Goal: Navigation & Orientation: Find specific page/section

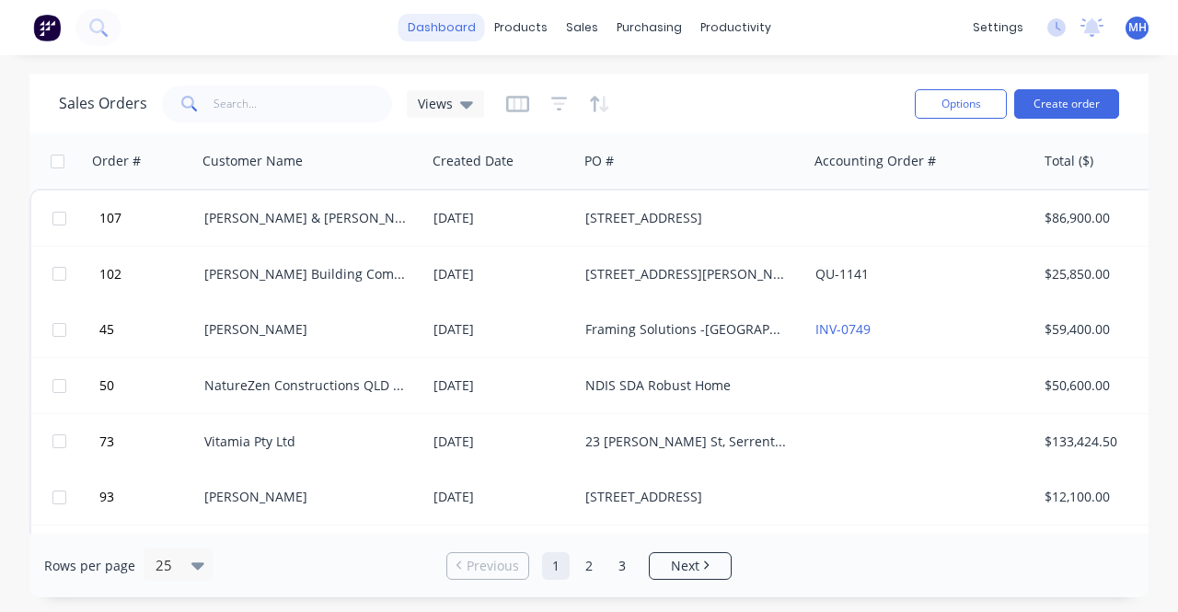
click at [436, 28] on link "dashboard" at bounding box center [441, 28] width 86 height 28
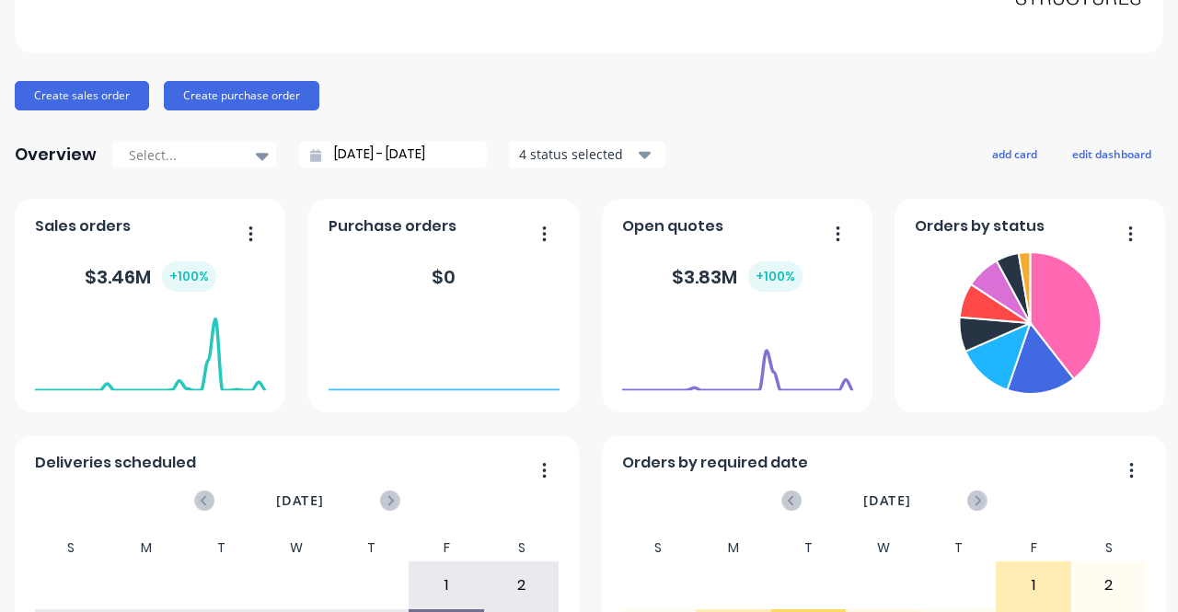
scroll to position [147, 0]
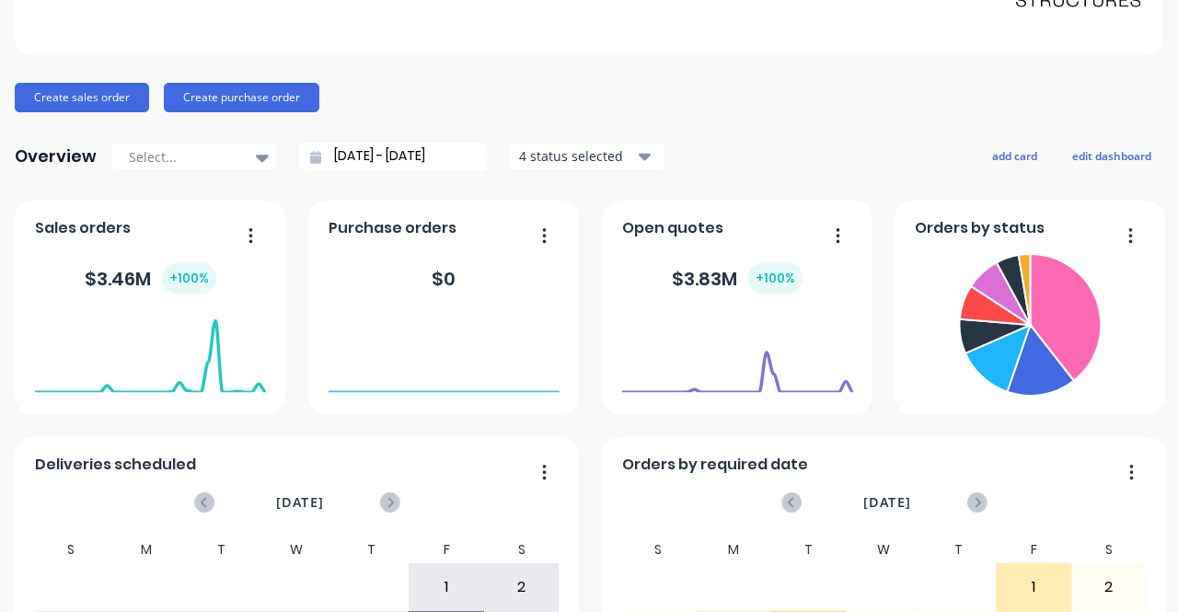
click at [585, 156] on div "4 status selected" at bounding box center [577, 155] width 116 height 19
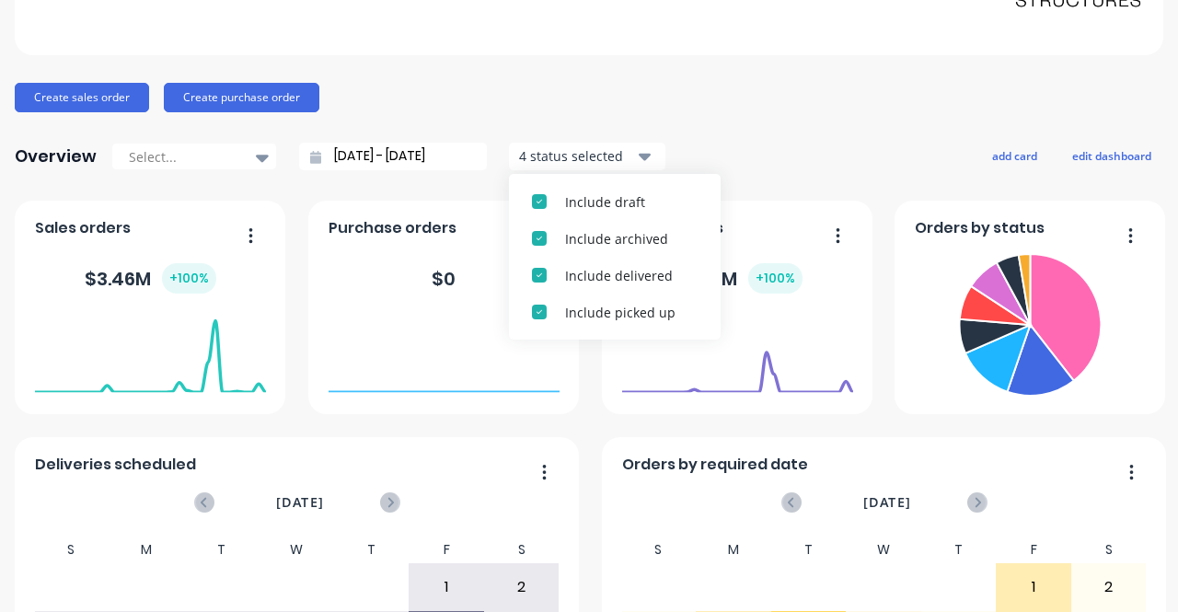
click at [566, 128] on div "Blackline Structures Create sales order Create purchase order Overview Select..…" at bounding box center [589, 406] width 1148 height 961
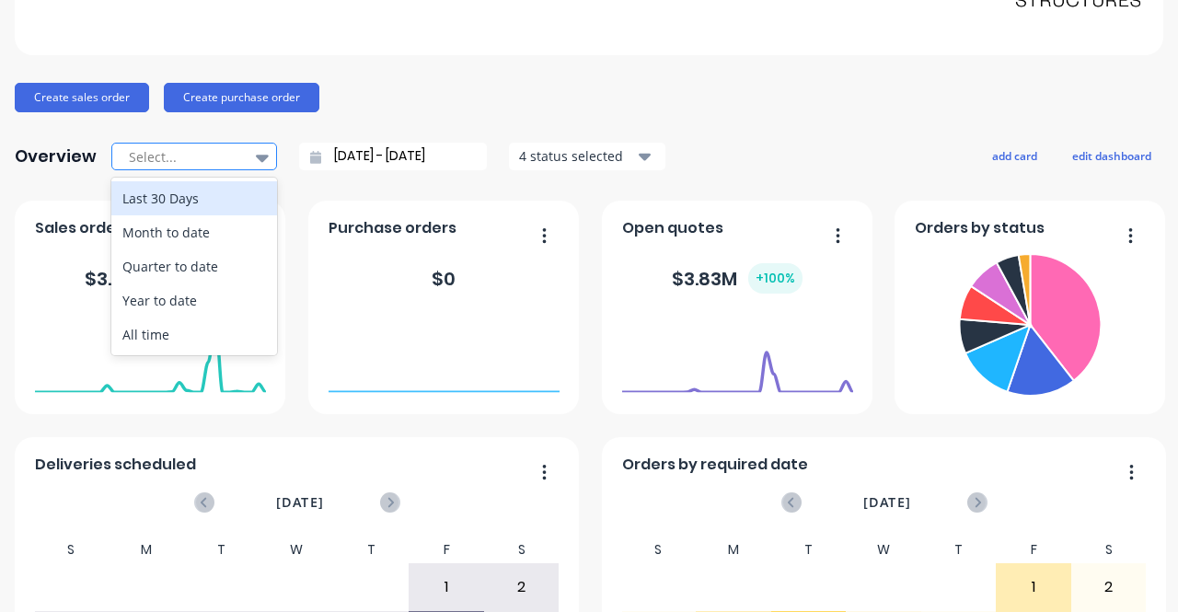
click at [239, 161] on div "Select..." at bounding box center [184, 158] width 127 height 28
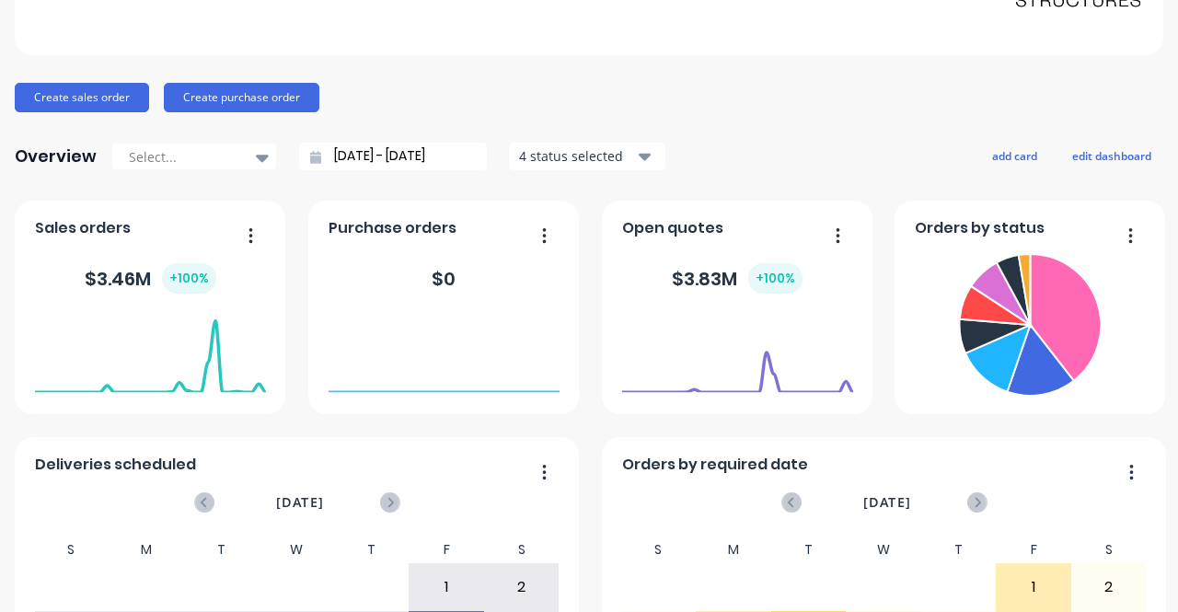
click at [482, 102] on div "Create sales order Create purchase order" at bounding box center [589, 97] width 1148 height 29
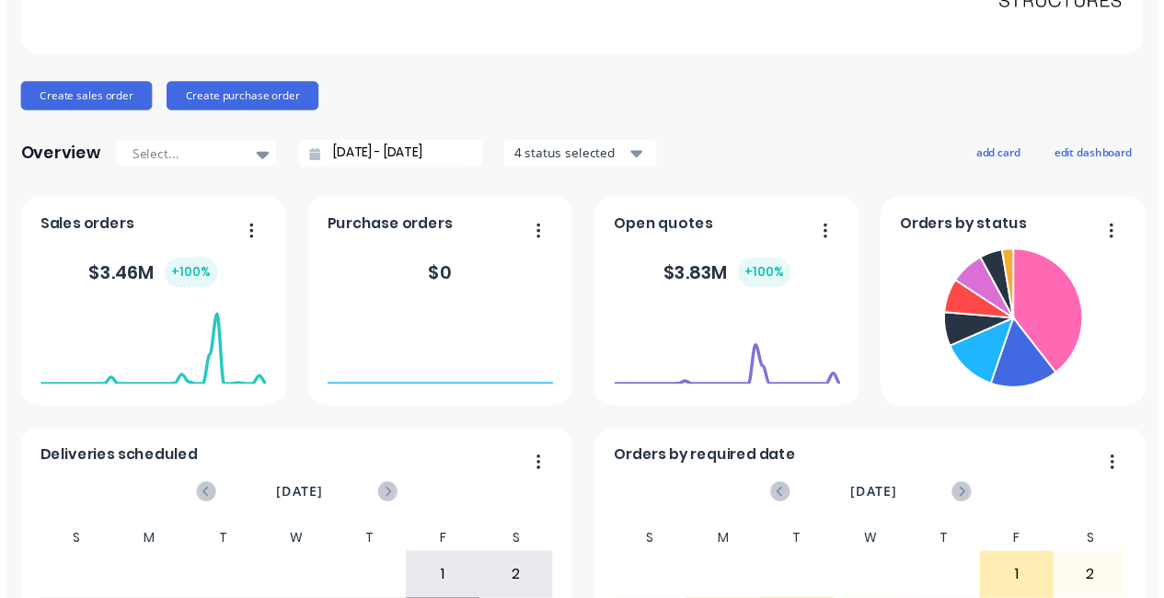
scroll to position [0, 0]
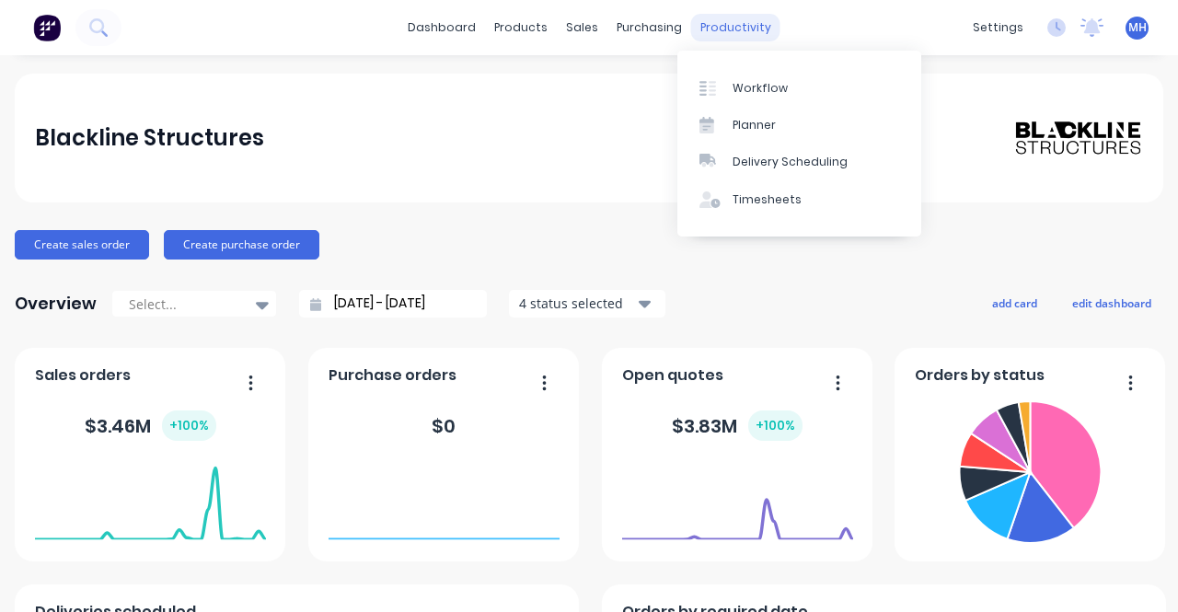
click at [738, 23] on div "productivity" at bounding box center [735, 28] width 89 height 28
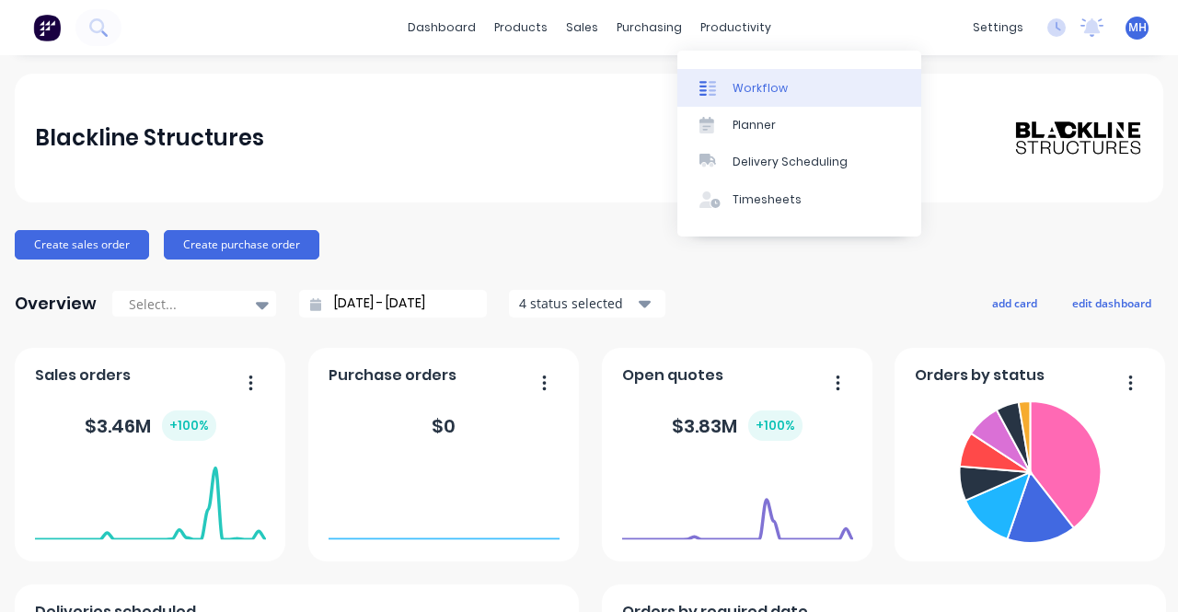
click at [733, 81] on div "Workflow" at bounding box center [759, 88] width 55 height 17
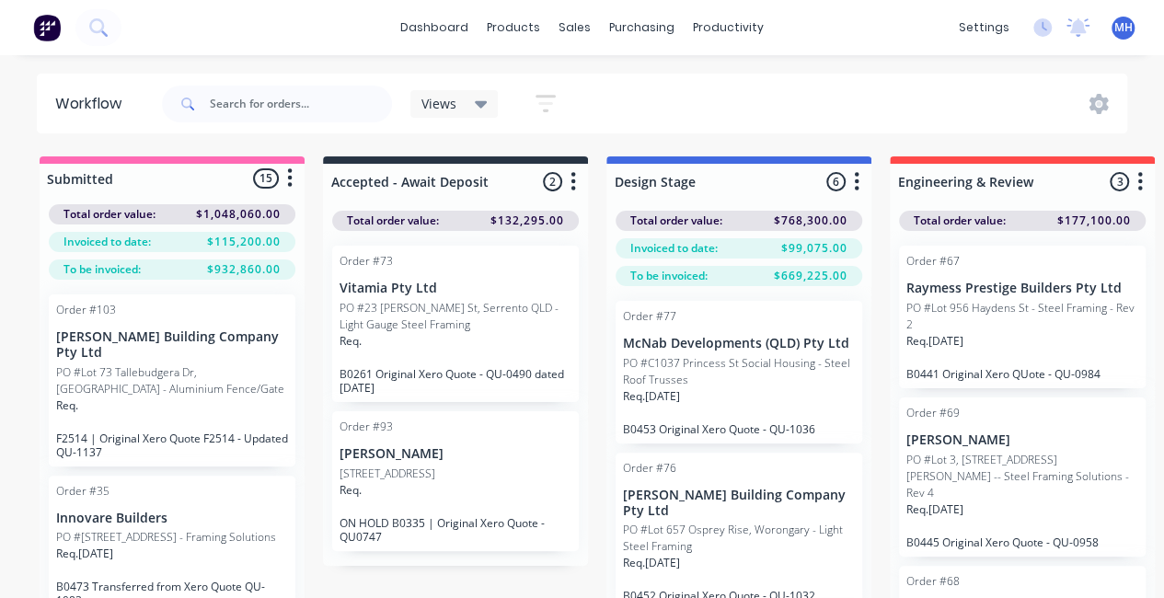
click at [484, 111] on icon at bounding box center [481, 104] width 13 height 20
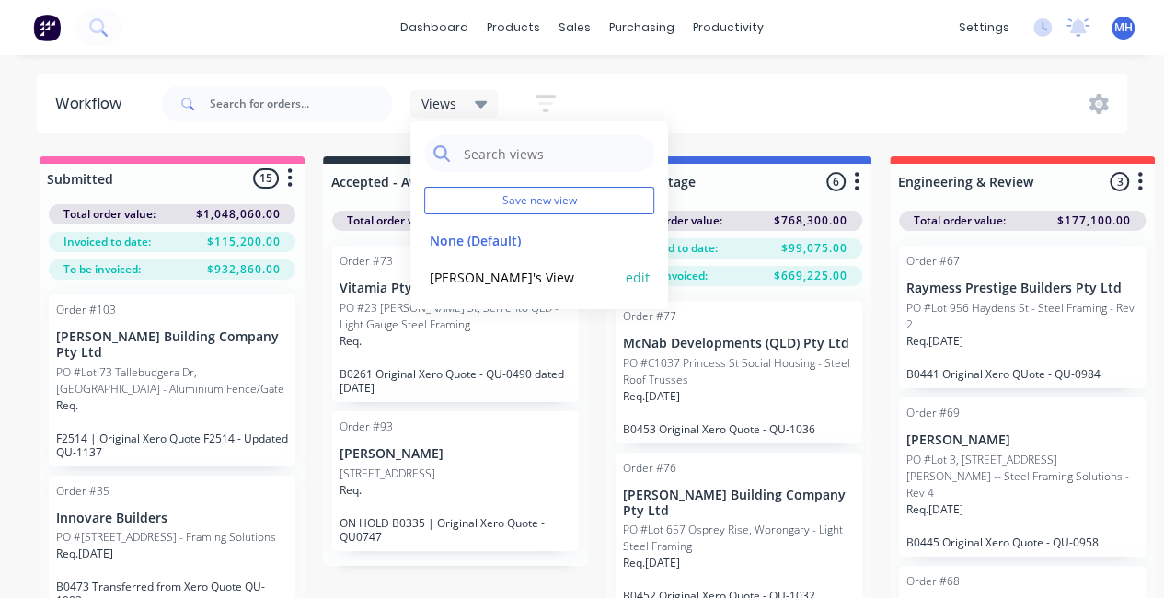
click at [508, 273] on button "[PERSON_NAME]'s View" at bounding box center [522, 277] width 196 height 21
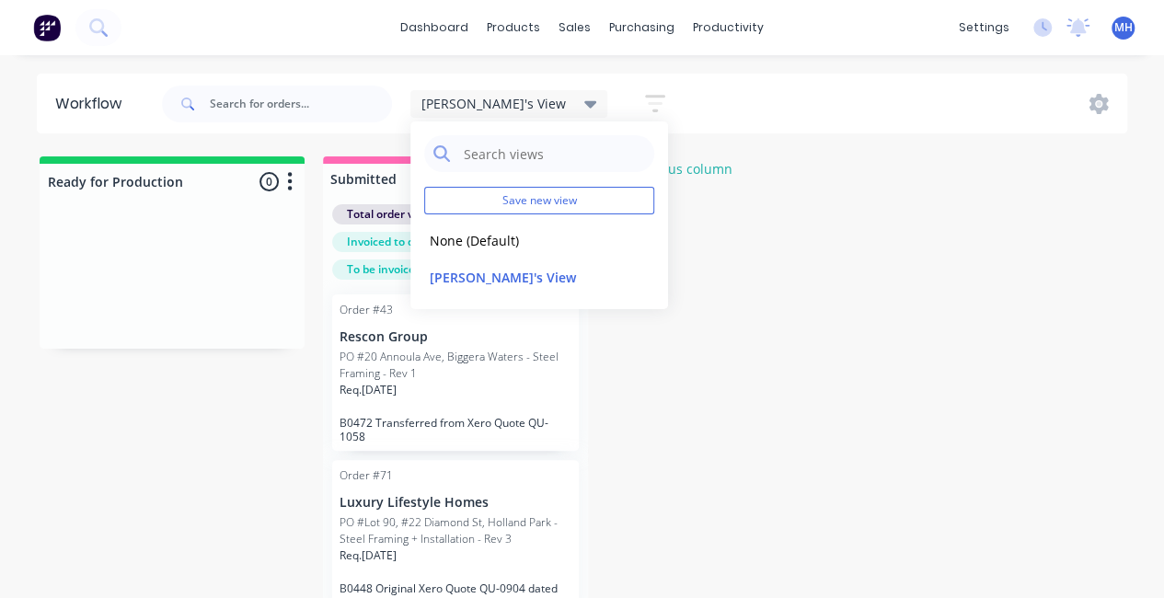
click at [697, 75] on header "Workflow [PERSON_NAME]'s View Save new view None (Default) edit [PERSON_NAME]'s…" at bounding box center [582, 104] width 1091 height 60
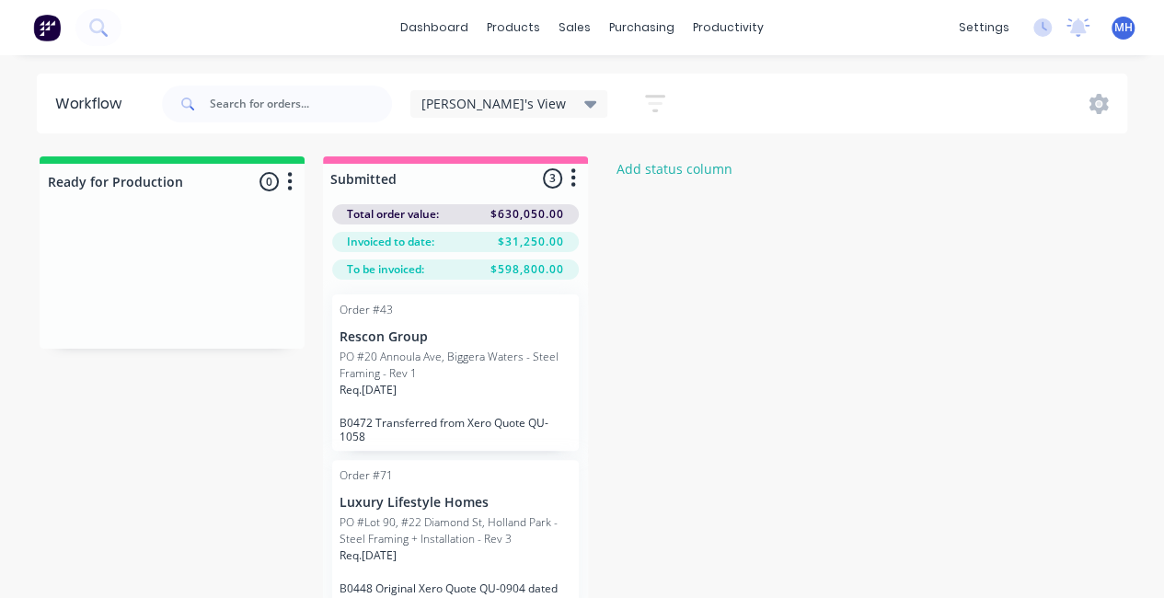
click at [584, 106] on icon at bounding box center [590, 104] width 13 height 7
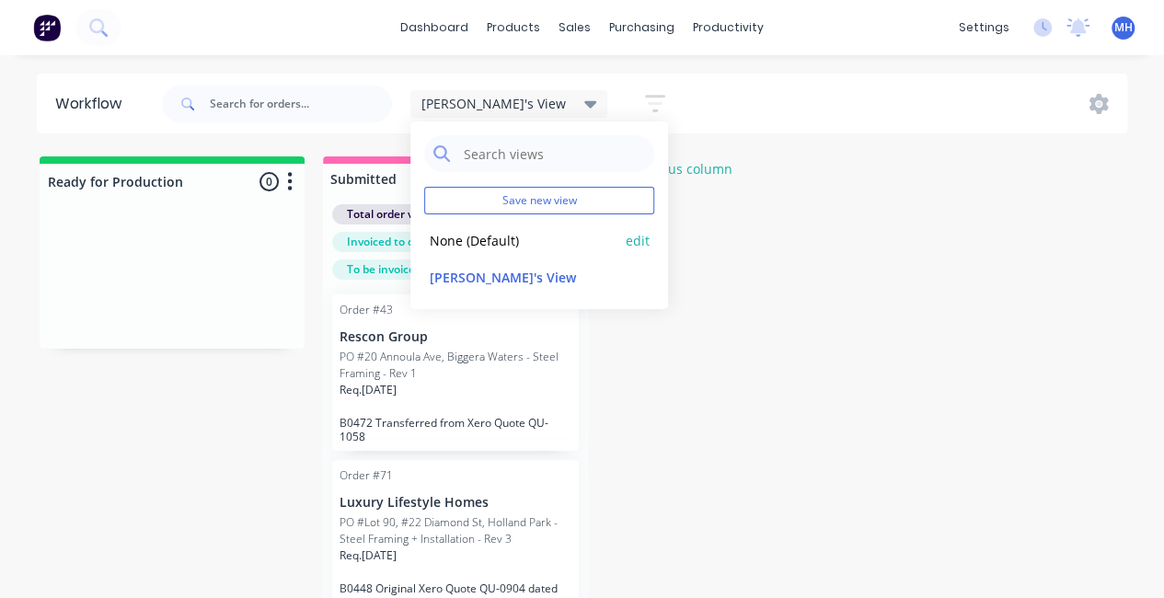
click at [474, 237] on button "None (Default)" at bounding box center [522, 240] width 196 height 21
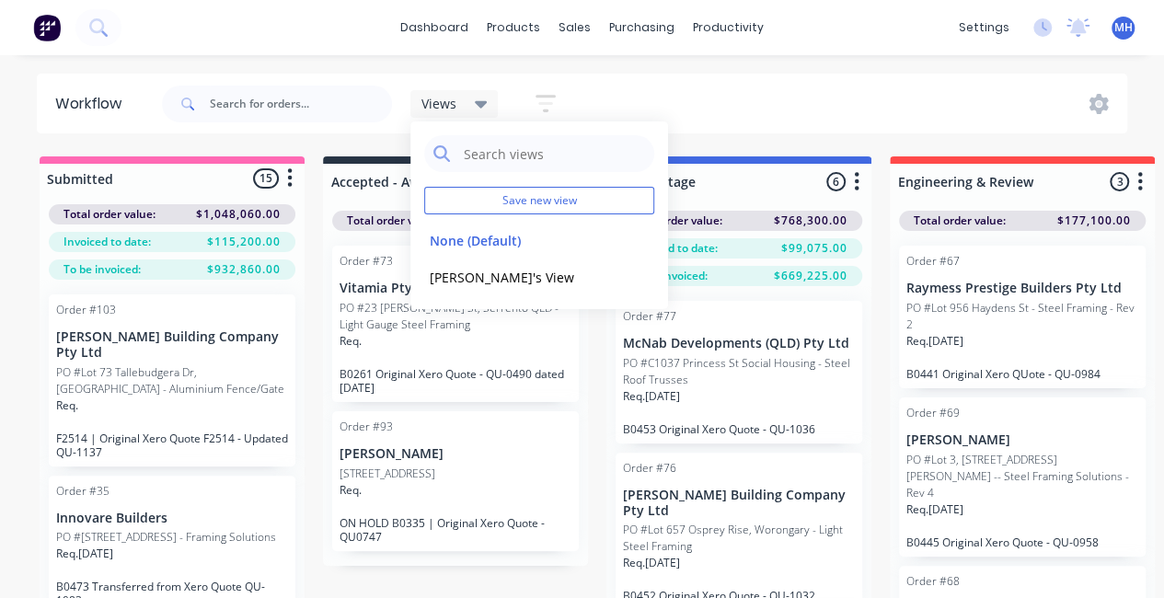
click at [773, 77] on div "Views Save new view None (Default) edit [PERSON_NAME]'s View edit Show/Hide sta…" at bounding box center [643, 103] width 970 height 55
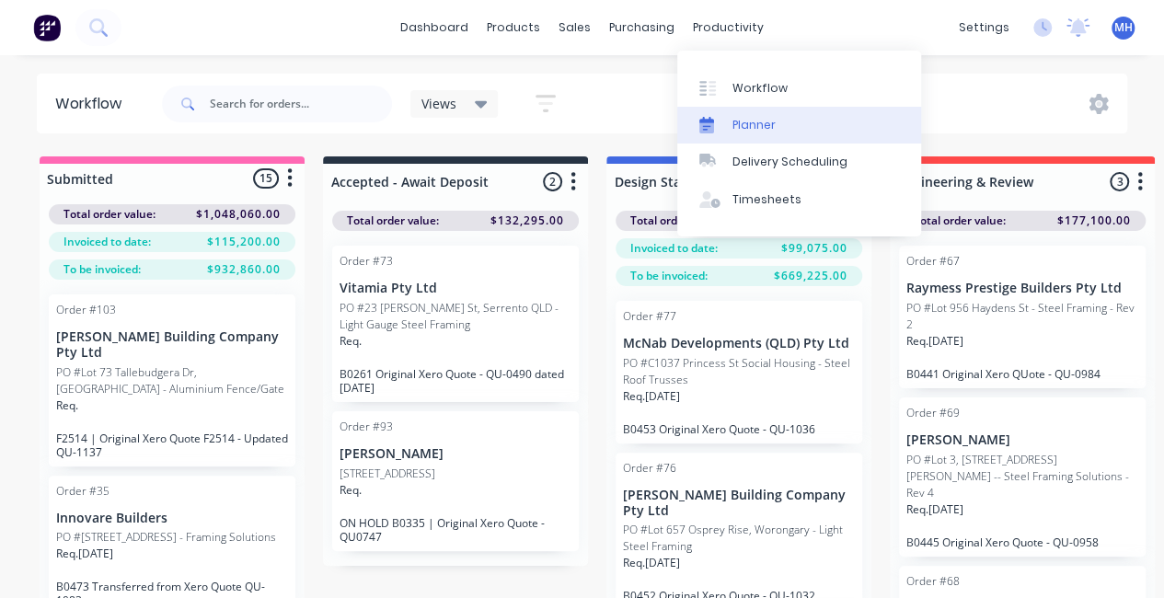
click at [755, 127] on div "Planner" at bounding box center [753, 125] width 43 height 17
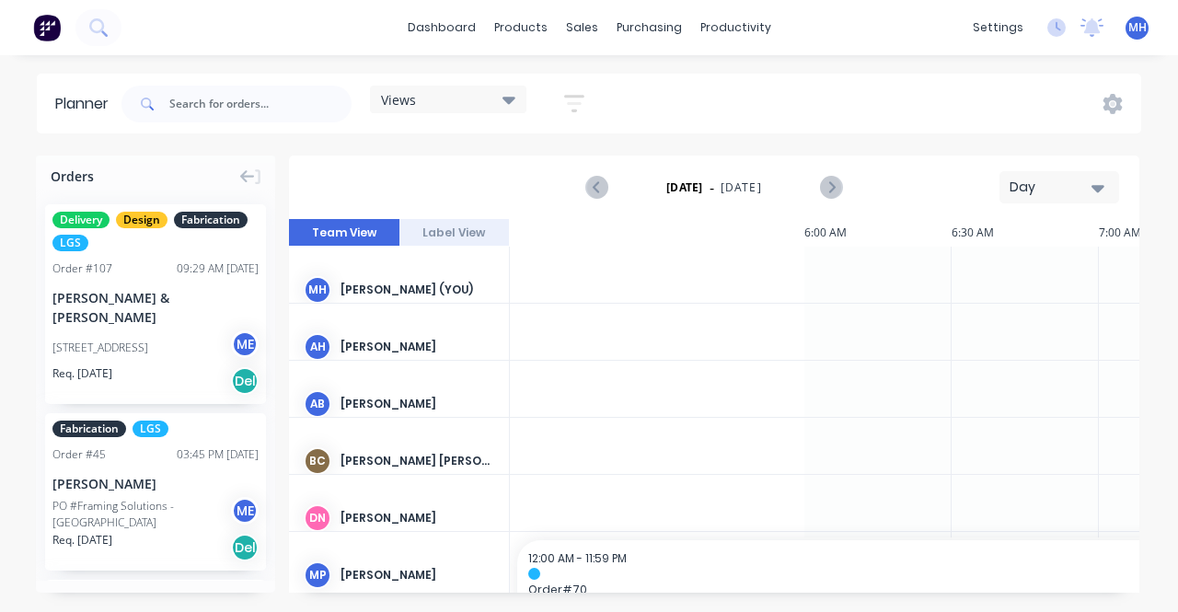
scroll to position [0, 1473]
click at [1099, 183] on icon "button" at bounding box center [1097, 188] width 13 height 20
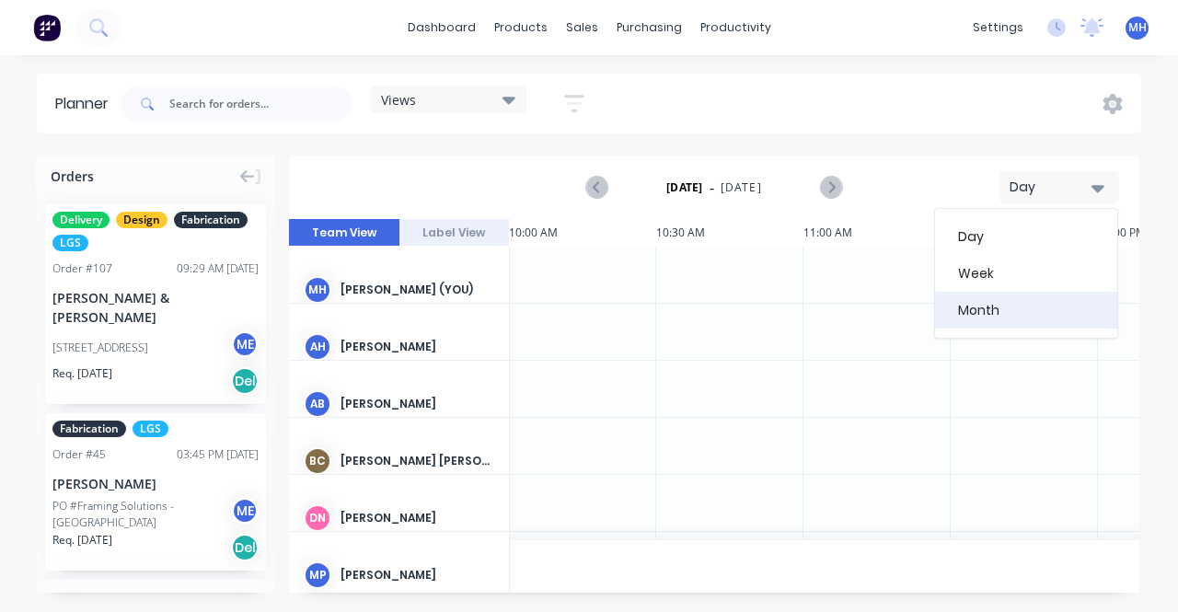
click at [980, 324] on div "Month" at bounding box center [1026, 310] width 182 height 37
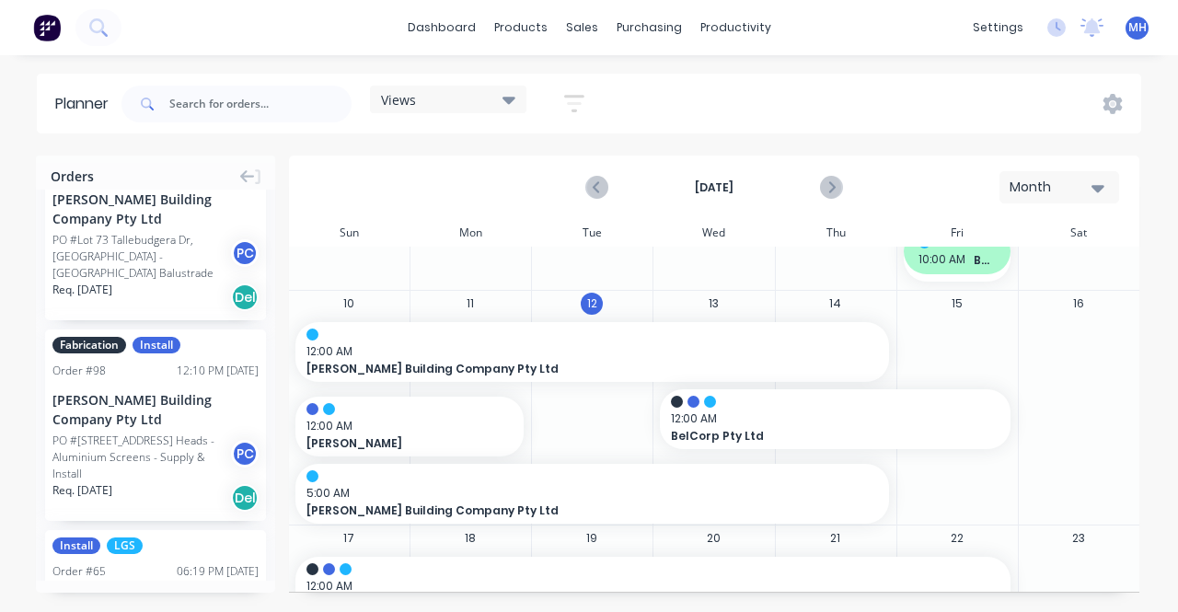
scroll to position [0, 0]
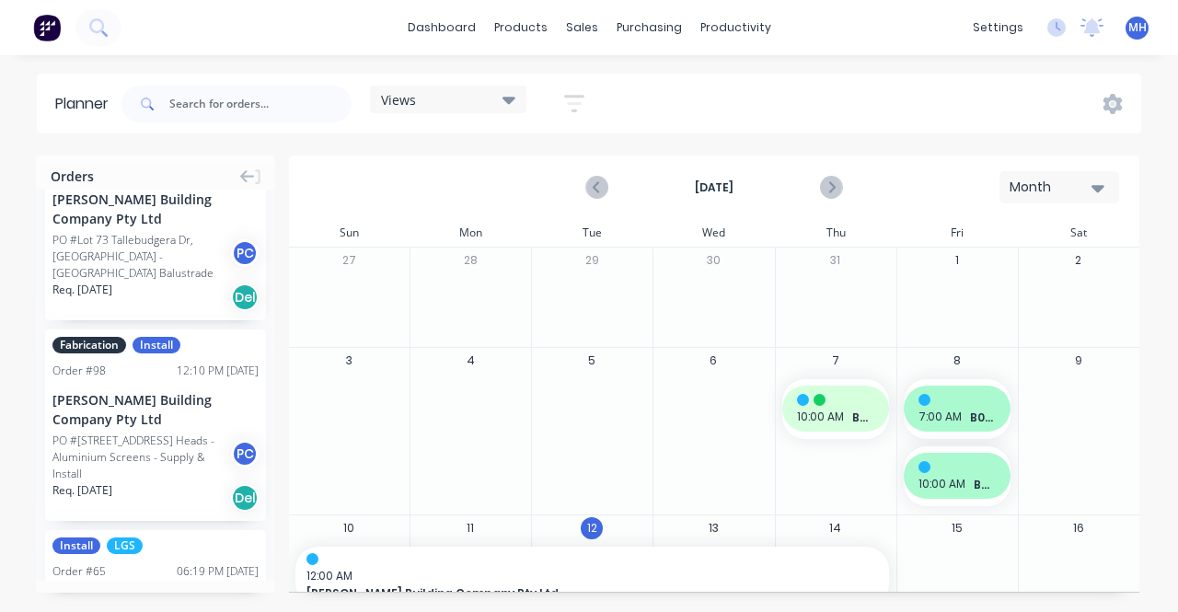
click at [506, 105] on icon at bounding box center [508, 99] width 13 height 20
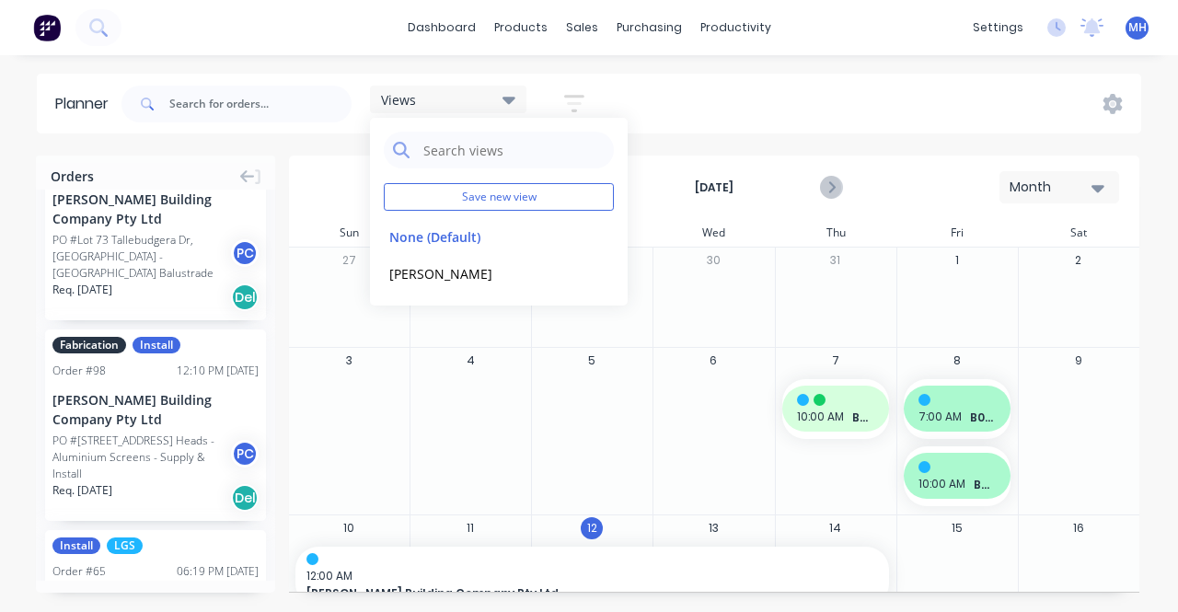
click at [583, 100] on icon "button" at bounding box center [574, 103] width 20 height 23
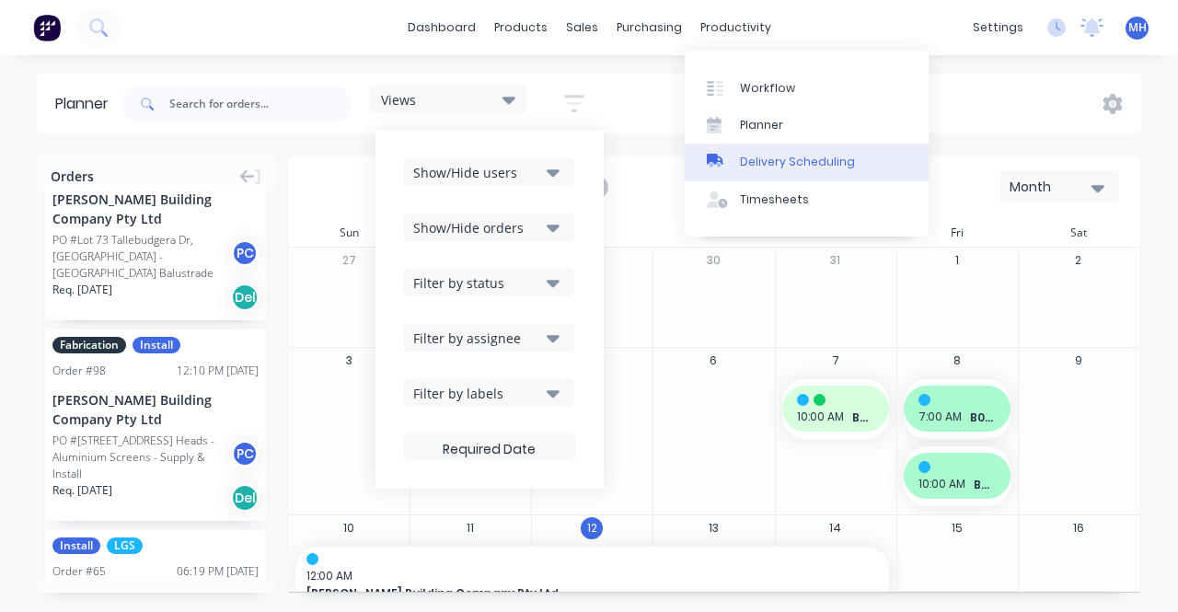
click at [772, 152] on link "Delivery Scheduling" at bounding box center [807, 162] width 244 height 37
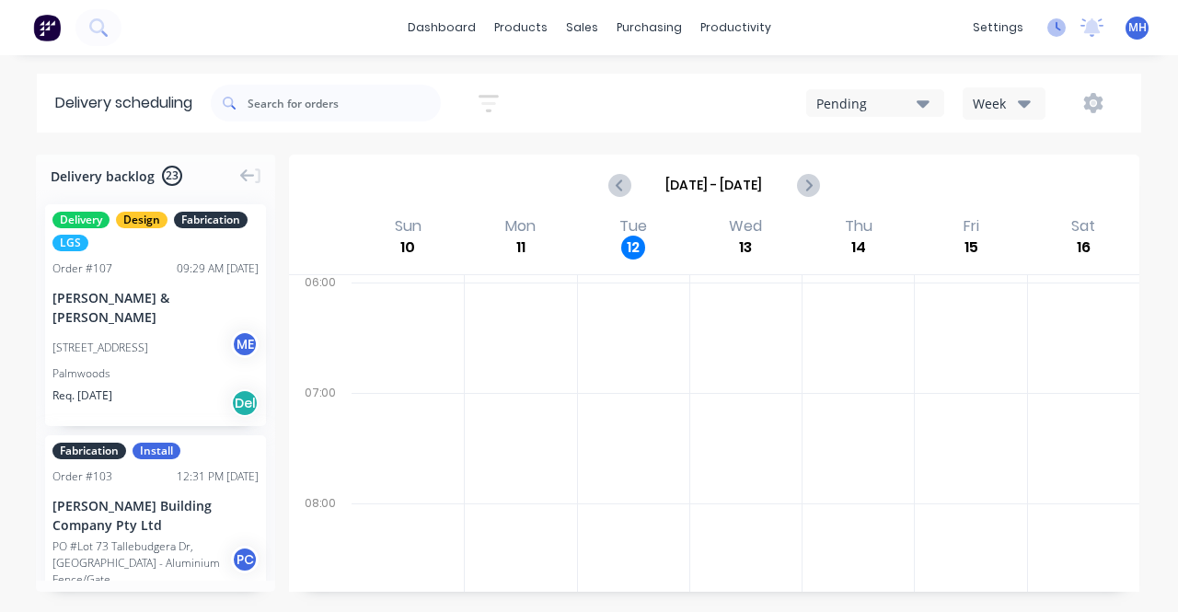
click at [1060, 33] on icon at bounding box center [1056, 27] width 18 height 18
